Goal: Transaction & Acquisition: Purchase product/service

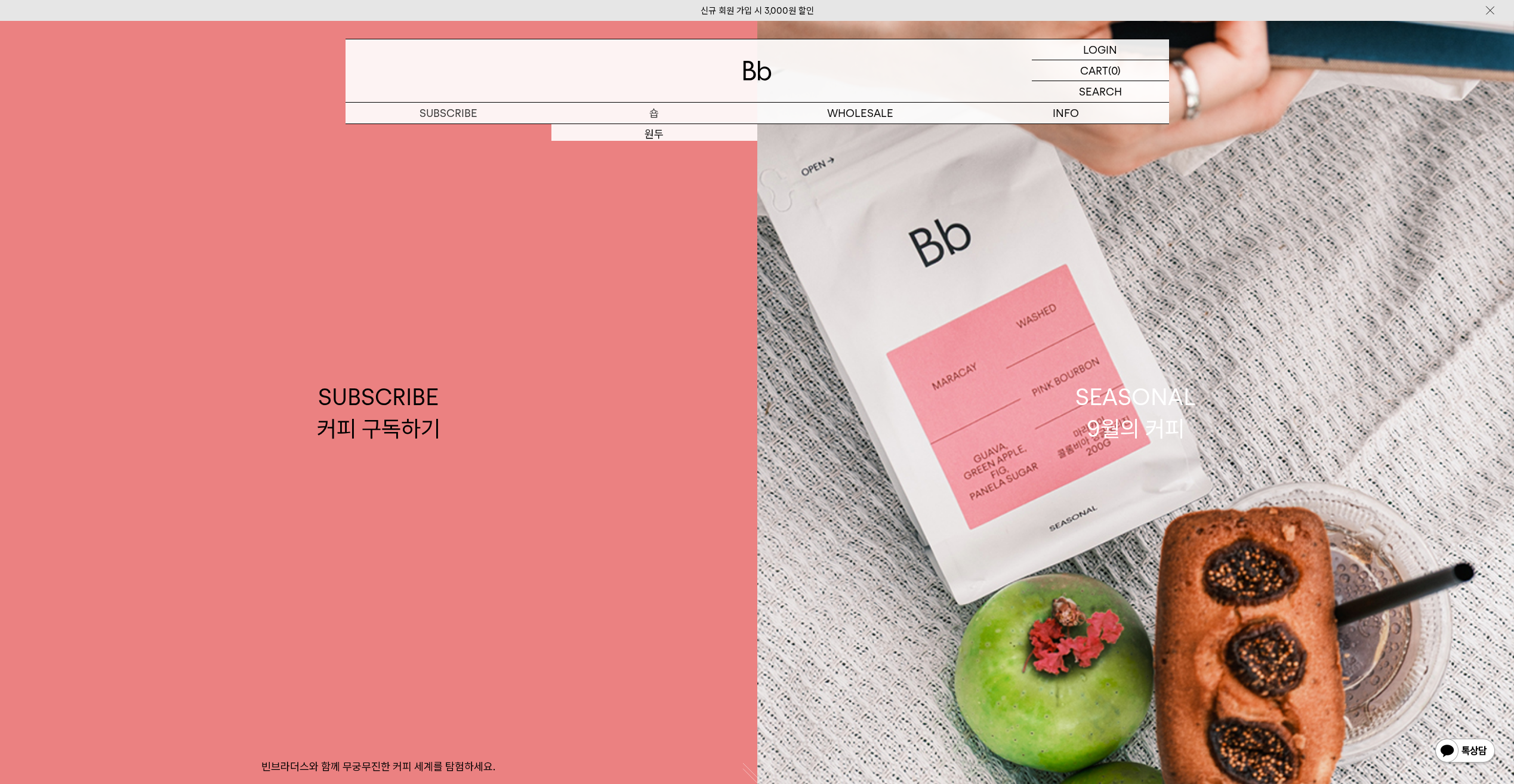
click at [650, 117] on p "숍" at bounding box center [654, 112] width 206 height 21
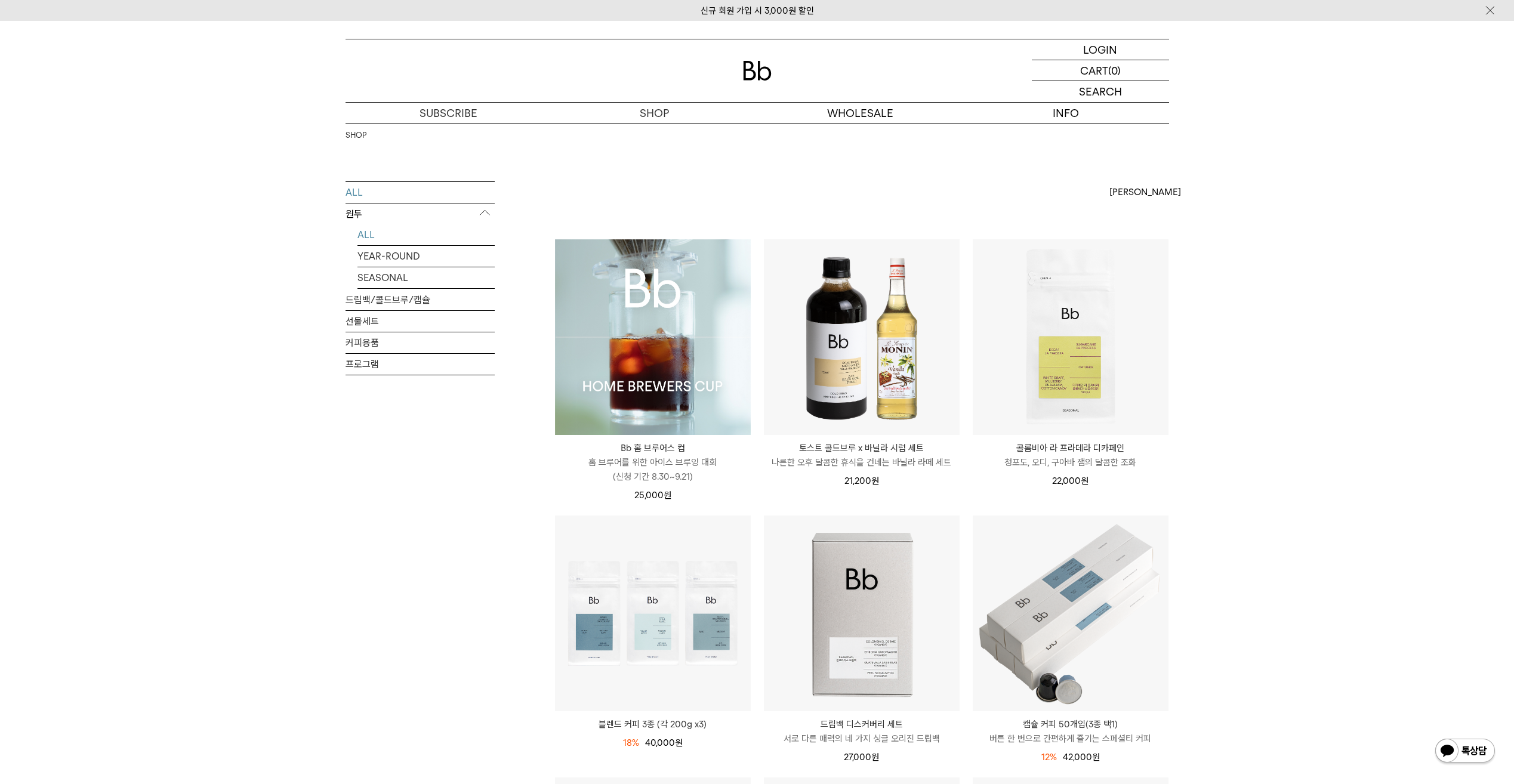
click at [369, 240] on link "ALL" at bounding box center [426, 234] width 137 height 21
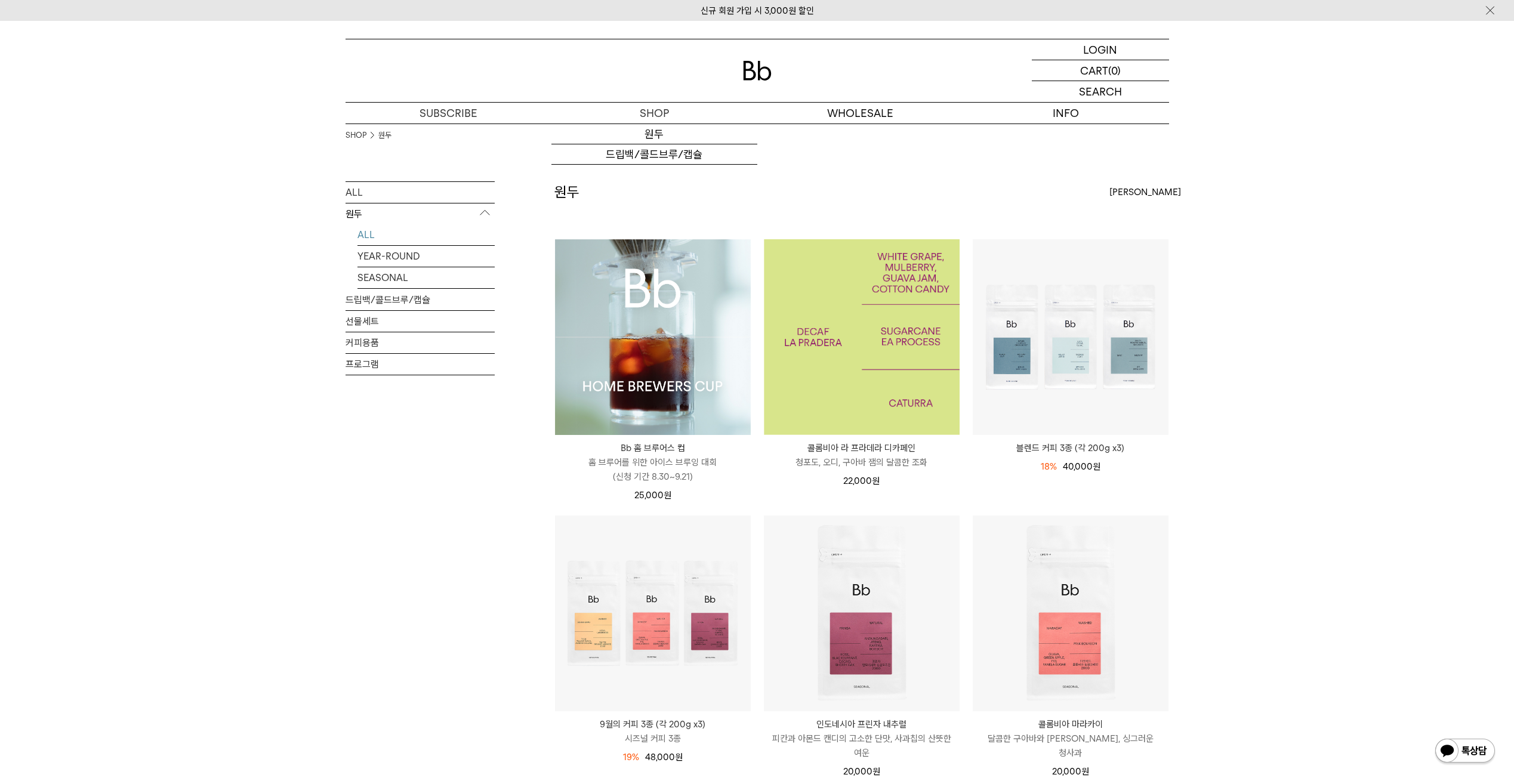
click at [834, 313] on img at bounding box center [861, 337] width 196 height 196
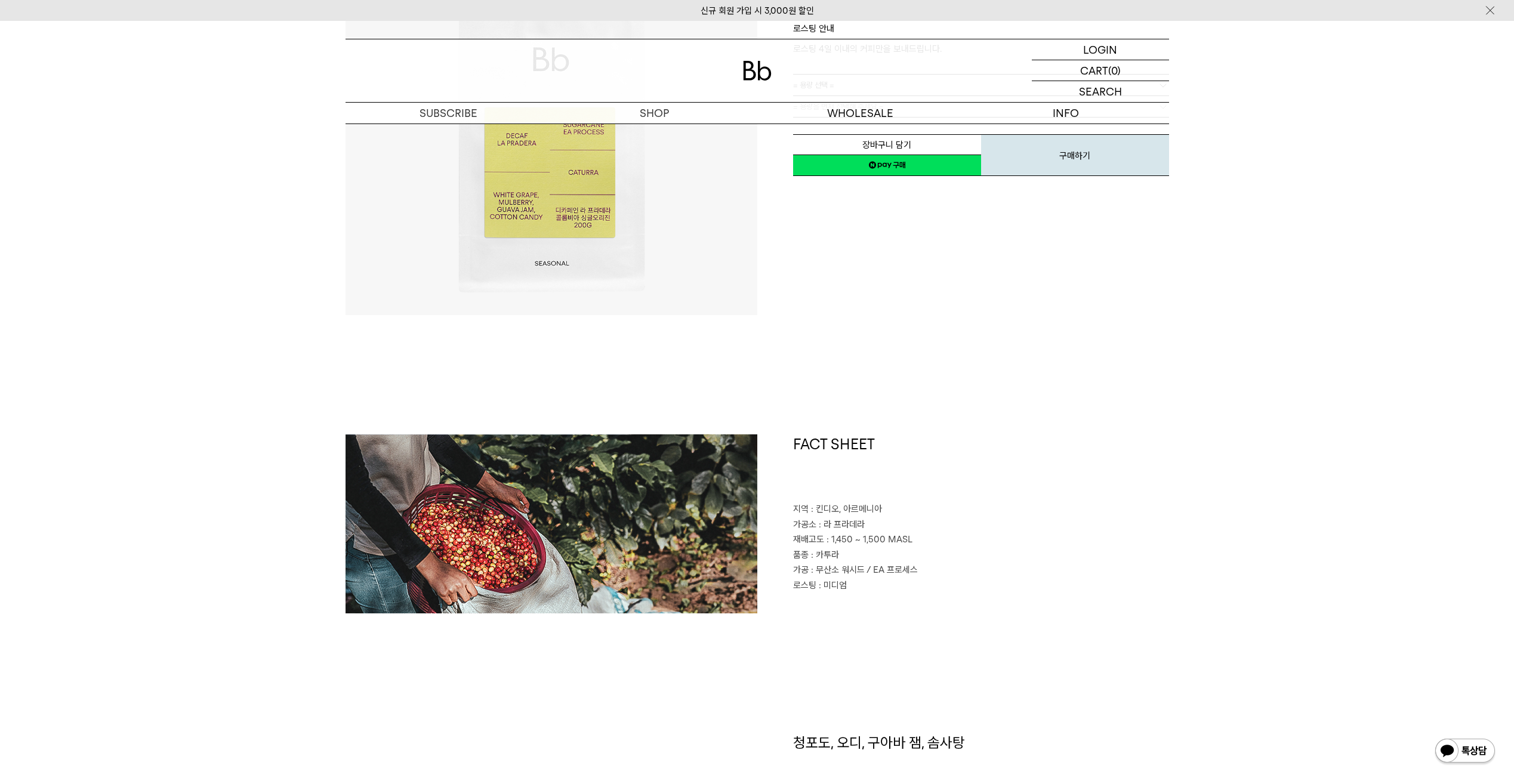
scroll to position [60, 0]
